Goal: Task Accomplishment & Management: Manage account settings

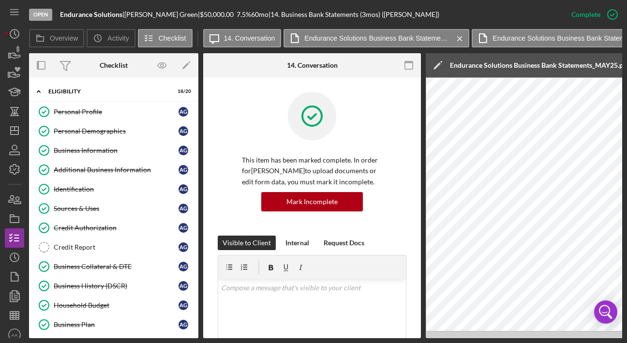
scroll to position [416, 0]
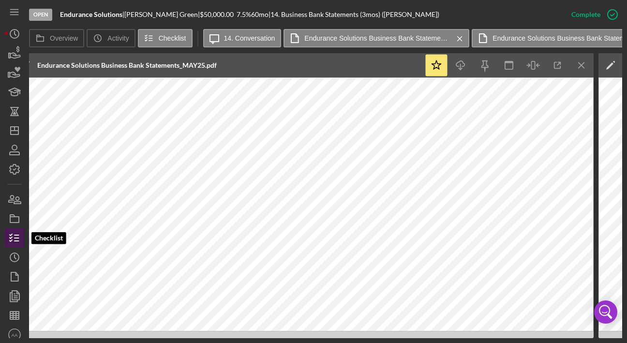
click at [14, 240] on icon "button" at bounding box center [14, 238] width 24 height 24
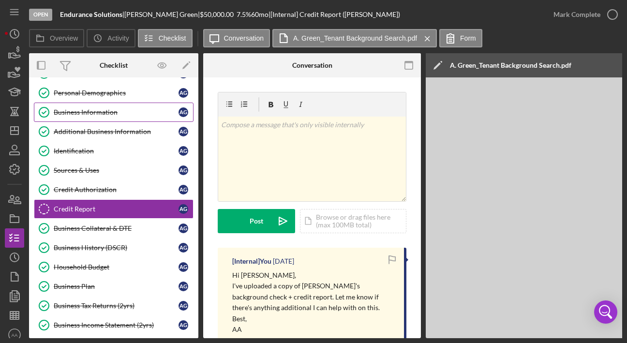
scroll to position [39, 0]
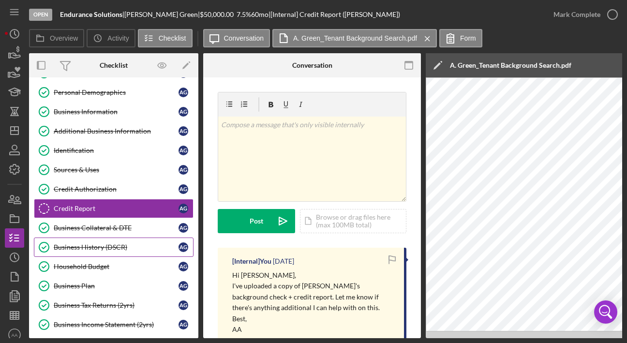
click at [86, 253] on link "Business History (DSCR) Business History (DSCR) A G" at bounding box center [114, 246] width 160 height 19
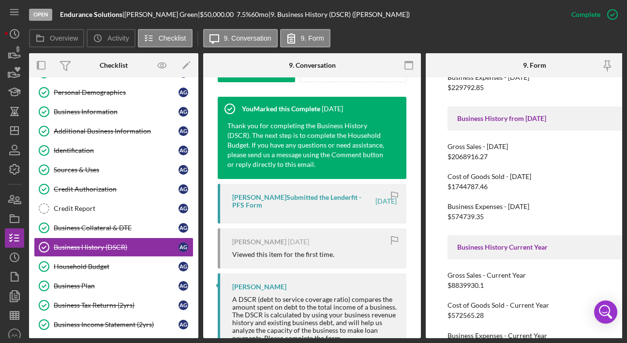
scroll to position [355, 0]
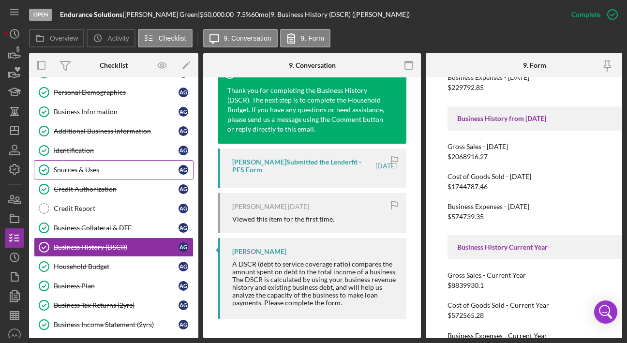
click at [89, 176] on link "Sources & Uses Sources & Uses A G" at bounding box center [114, 169] width 160 height 19
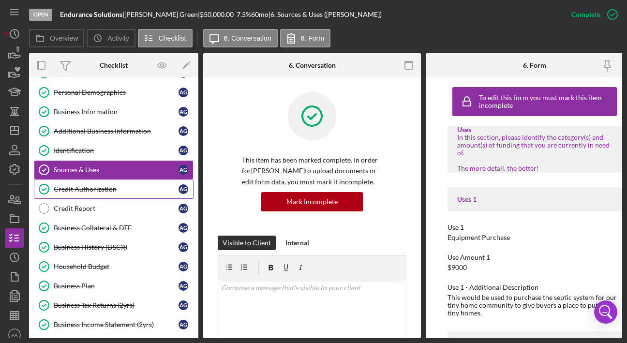
click at [103, 190] on div "Credit Authorization" at bounding box center [116, 189] width 125 height 8
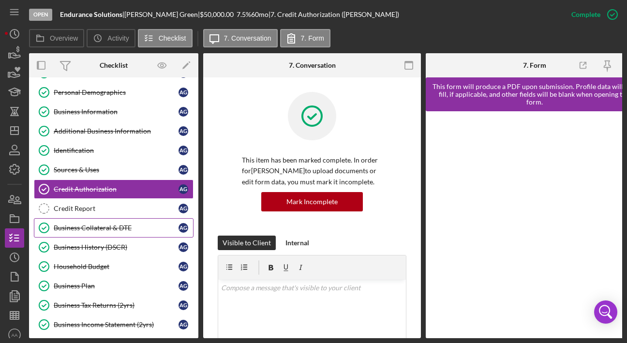
click at [112, 229] on div "Business Collateral & DTE" at bounding box center [116, 228] width 125 height 8
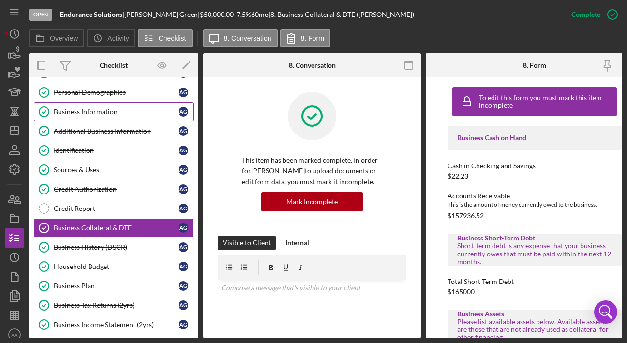
click at [88, 105] on link "Business Information Business Information A G" at bounding box center [114, 111] width 160 height 19
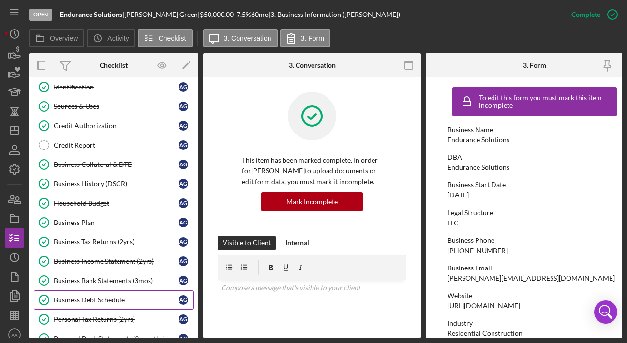
scroll to position [130, 0]
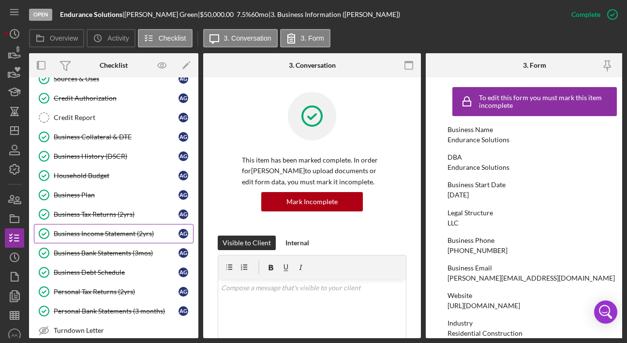
click at [90, 239] on link "Business Income Statement (2yrs) Business Income Statement (2yrs) A G" at bounding box center [114, 233] width 160 height 19
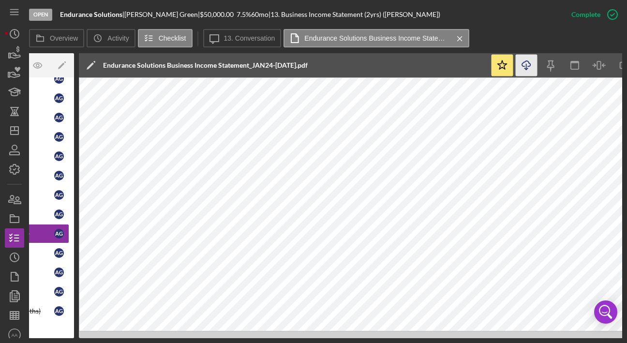
scroll to position [0, 125]
